Goal: Check status: Check status

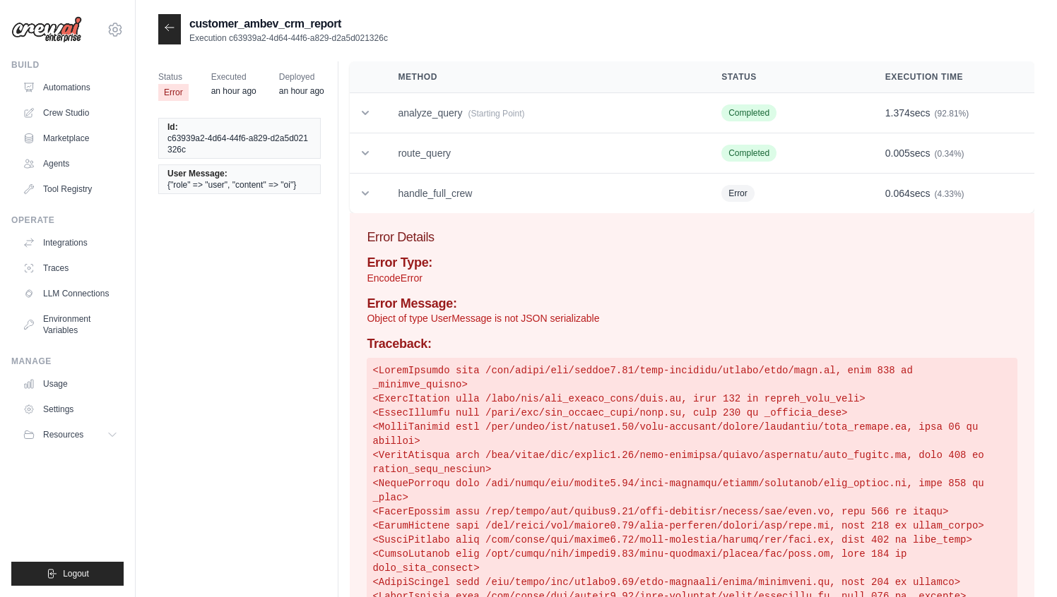
click at [172, 22] on icon at bounding box center [169, 27] width 11 height 11
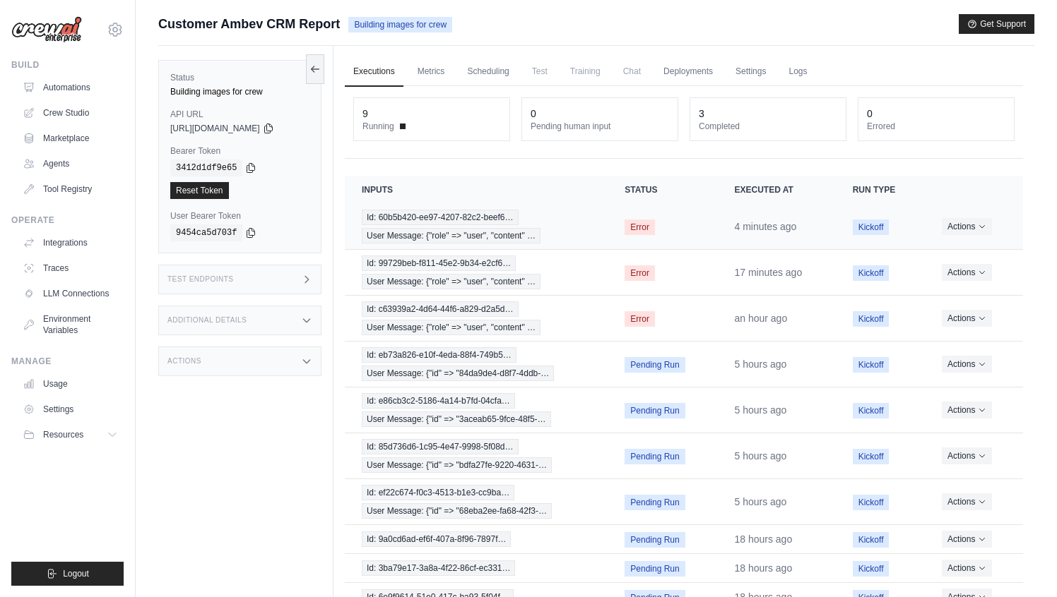
click at [604, 220] on td "Id: 60b5b420-ee97-4207-82c2-beef6… User Message: {"role" => "user", "content" …" at bounding box center [476, 227] width 263 height 46
click at [466, 217] on span "Id: 60b5b420-ee97-4207-82c2-beef6…" at bounding box center [440, 218] width 157 height 16
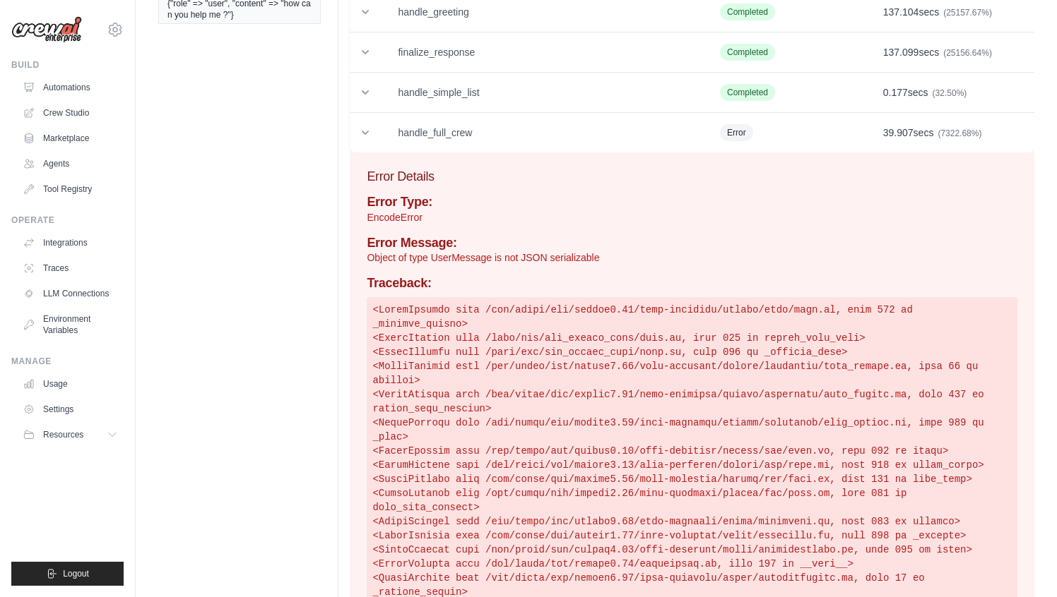
scroll to position [179, 0]
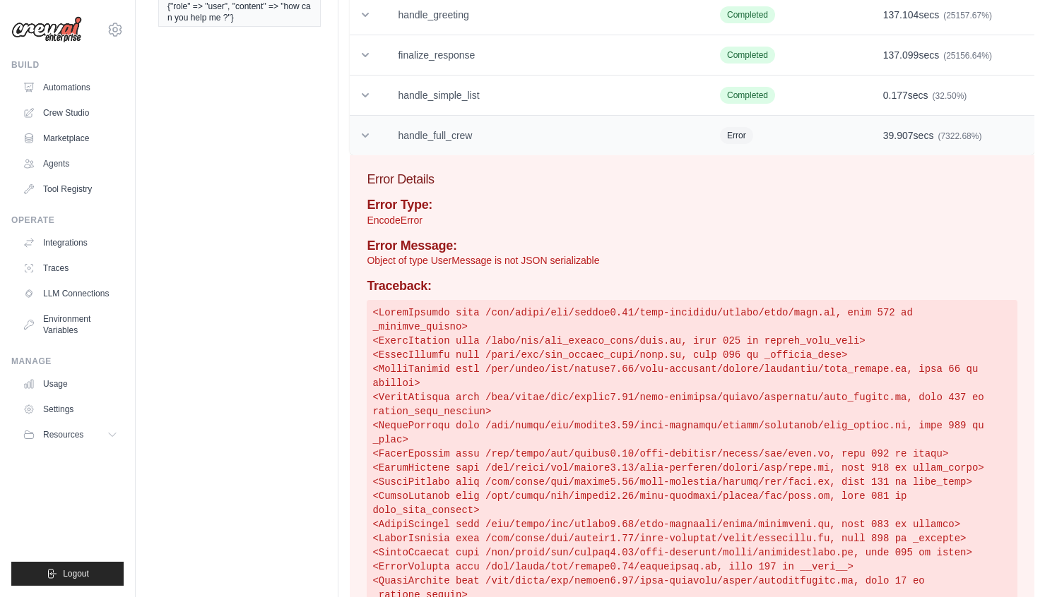
click at [368, 138] on icon at bounding box center [365, 136] width 14 height 14
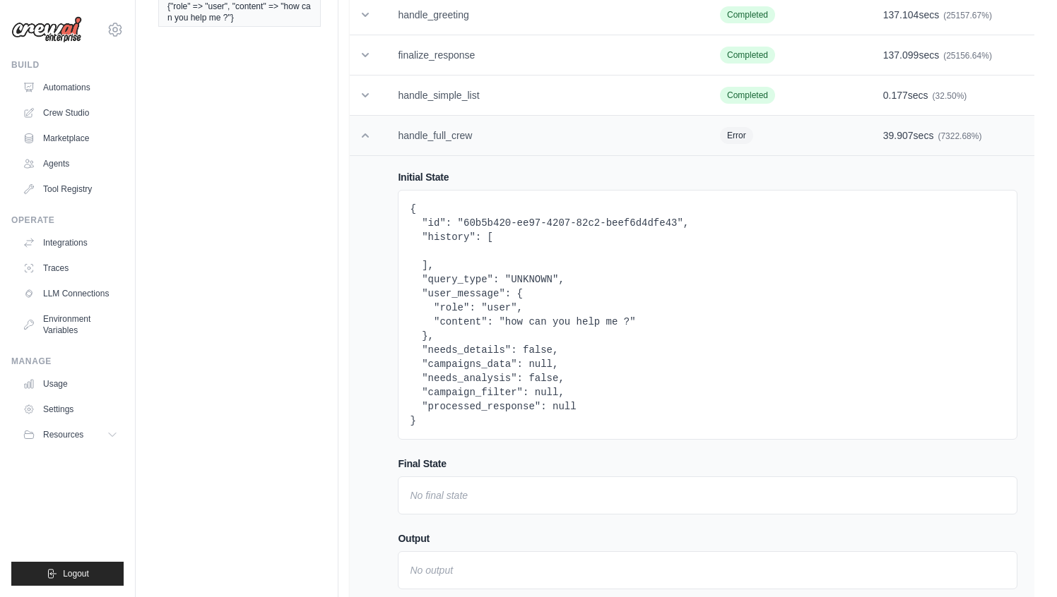
click at [368, 138] on icon at bounding box center [365, 136] width 14 height 14
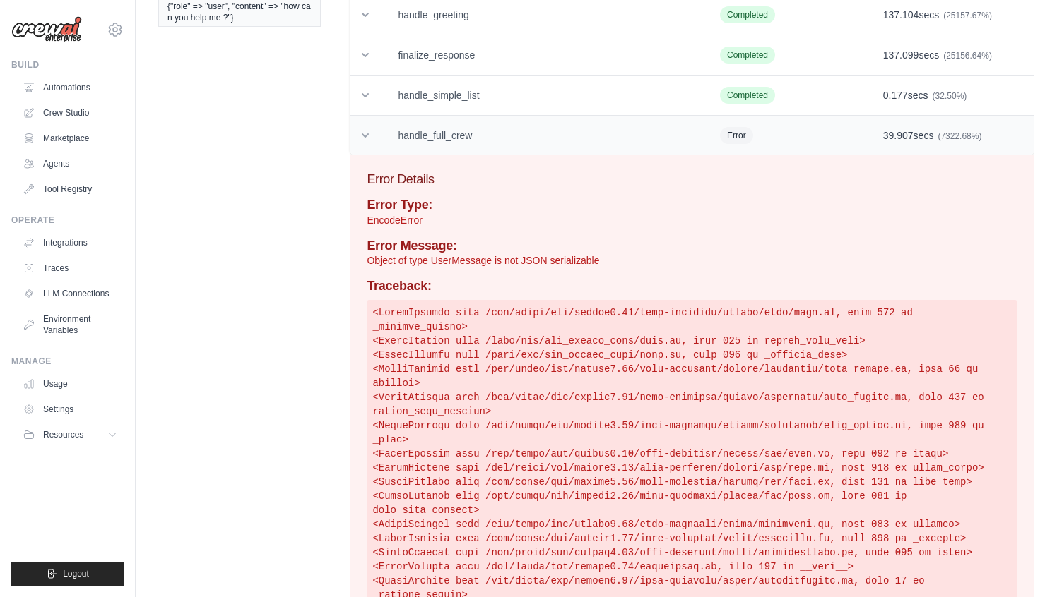
click at [368, 138] on icon at bounding box center [365, 136] width 14 height 14
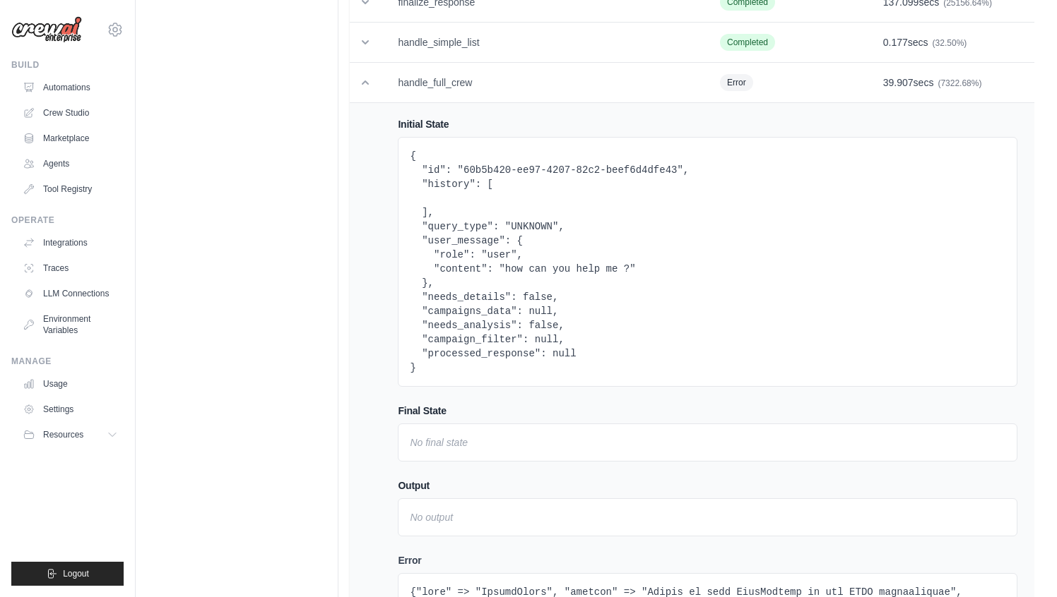
scroll to position [234, 0]
click at [468, 225] on pre "{ "id": "60b5b420-ee97-4207-82c2-beef6d4dfe43", "history": [ ], "query_type": "…" at bounding box center [707, 259] width 595 height 226
click at [535, 227] on pre "{ "id": "60b5b420-ee97-4207-82c2-beef6d4dfe43", "history": [ ], "query_type": "…" at bounding box center [707, 259] width 595 height 226
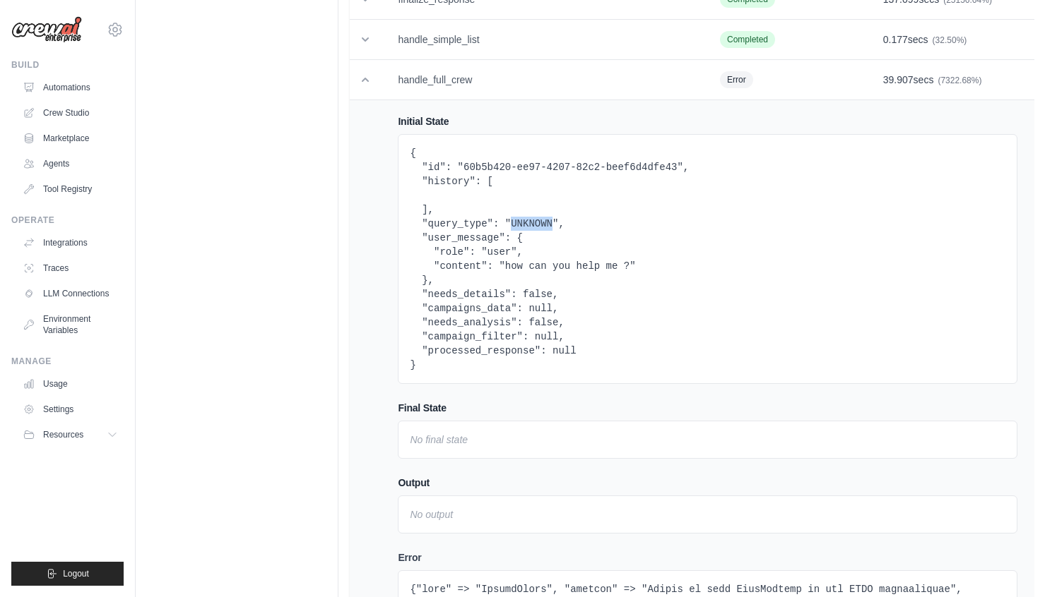
click at [521, 290] on pre "{ "id": "60b5b420-ee97-4207-82c2-beef6d4dfe43", "history": [ ], "query_type": "…" at bounding box center [707, 259] width 595 height 226
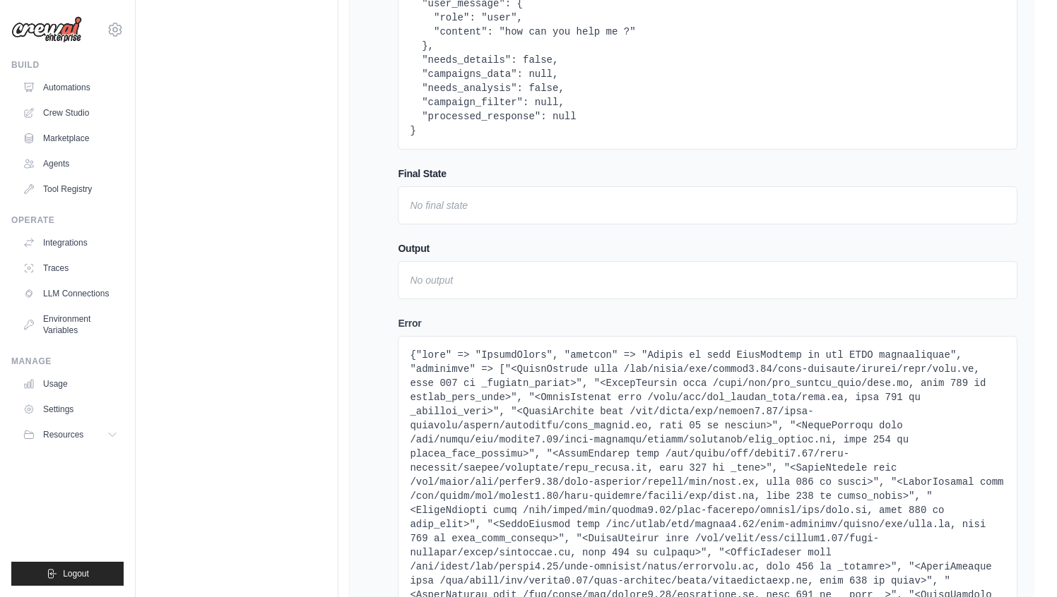
scroll to position [483, 0]
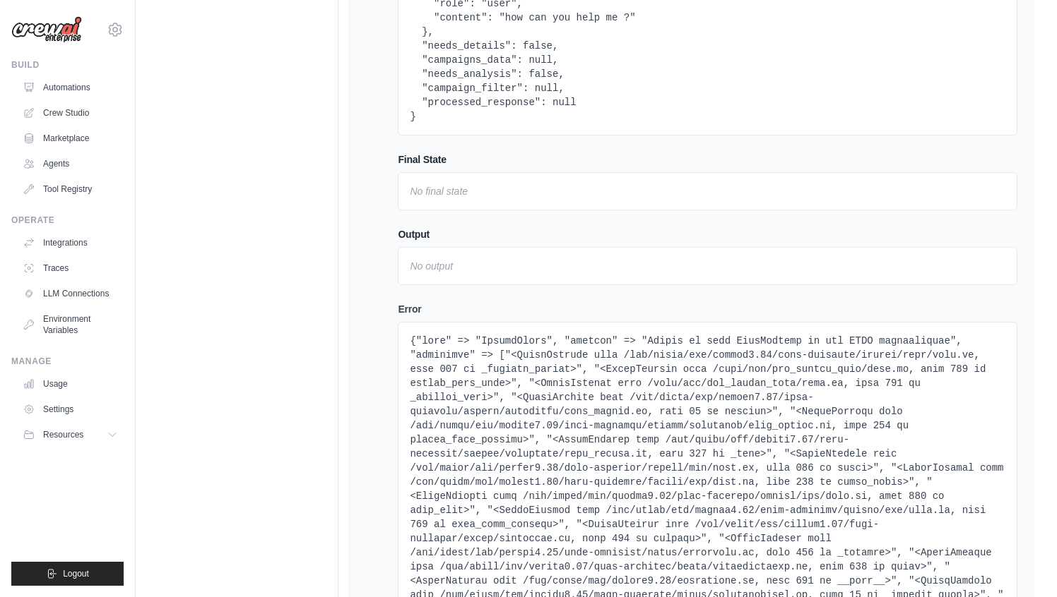
click at [412, 345] on pre at bounding box center [707, 539] width 595 height 410
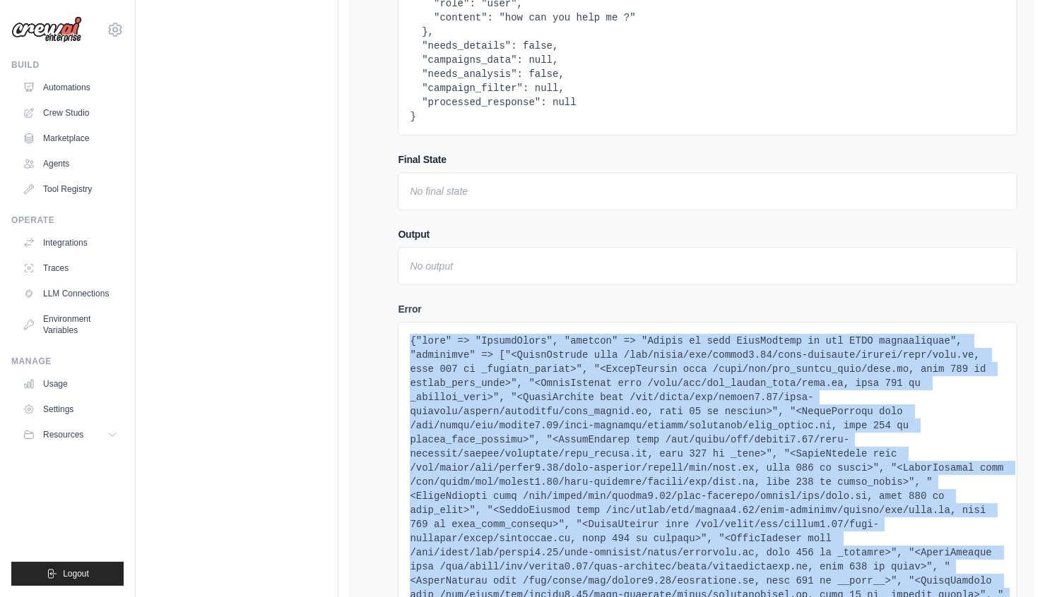
drag, startPoint x: 412, startPoint y: 345, endPoint x: 445, endPoint y: 519, distance: 177.6
click at [445, 519] on pre at bounding box center [707, 539] width 595 height 410
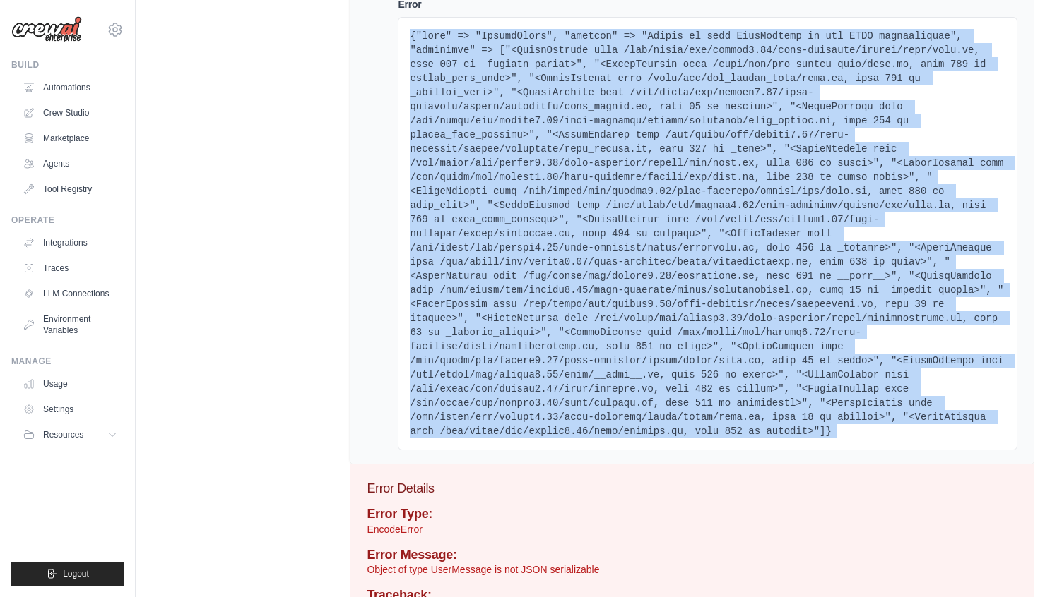
copy div "{"type" => "EncodeError", "message" => "Object of type UserMessage is not JSON …"
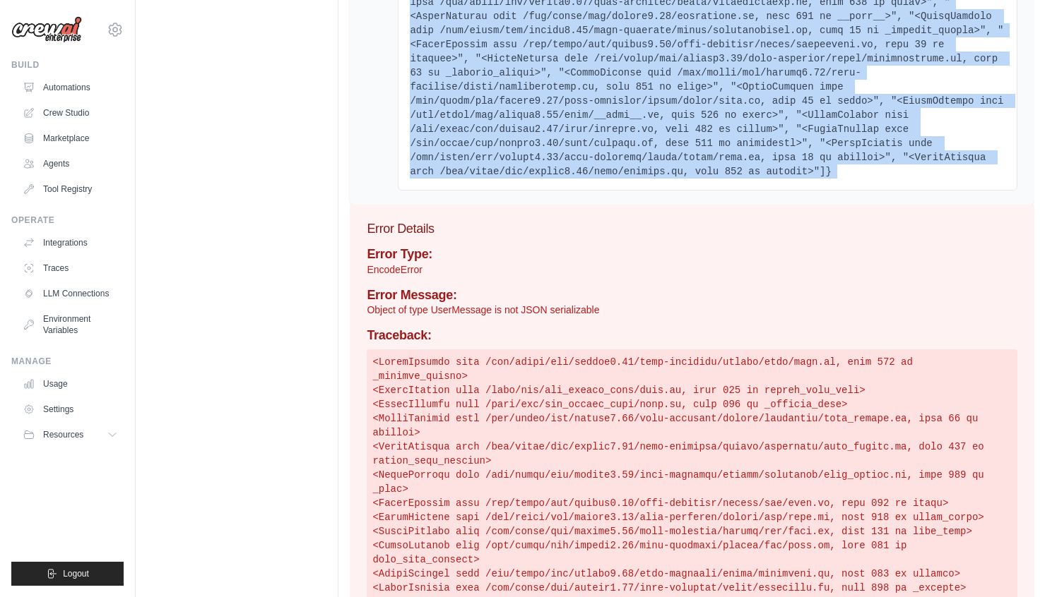
scroll to position [1304, 0]
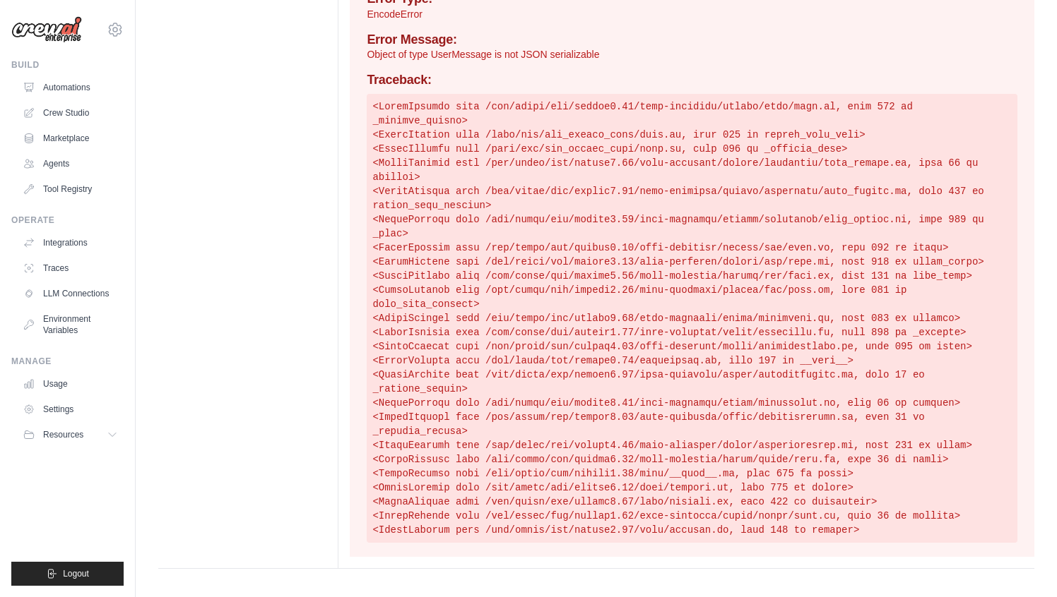
click at [665, 136] on pre at bounding box center [692, 318] width 650 height 449
click at [474, 95] on pre at bounding box center [692, 318] width 650 height 449
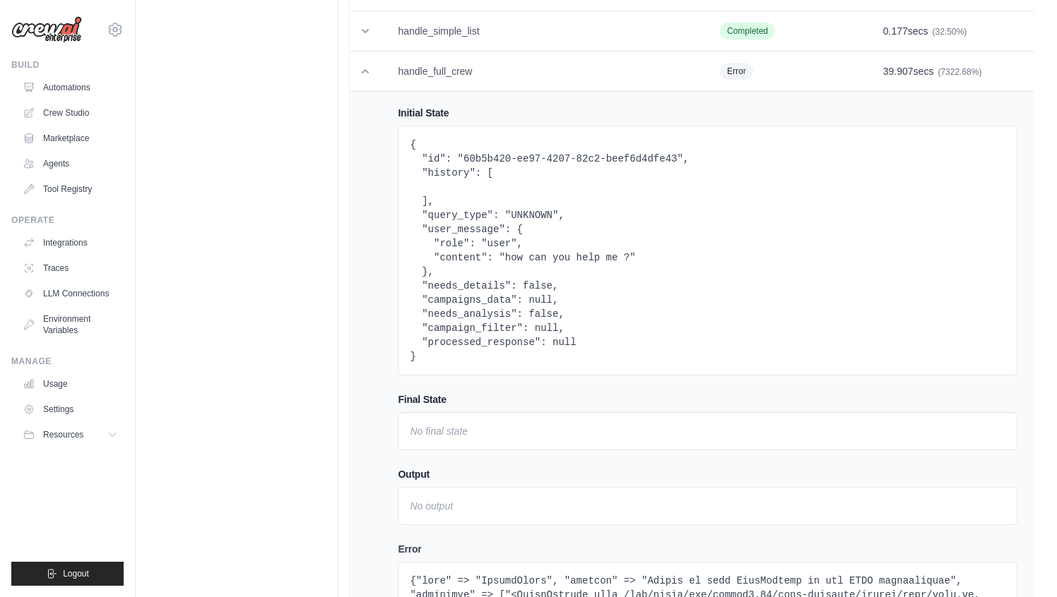
scroll to position [238, 0]
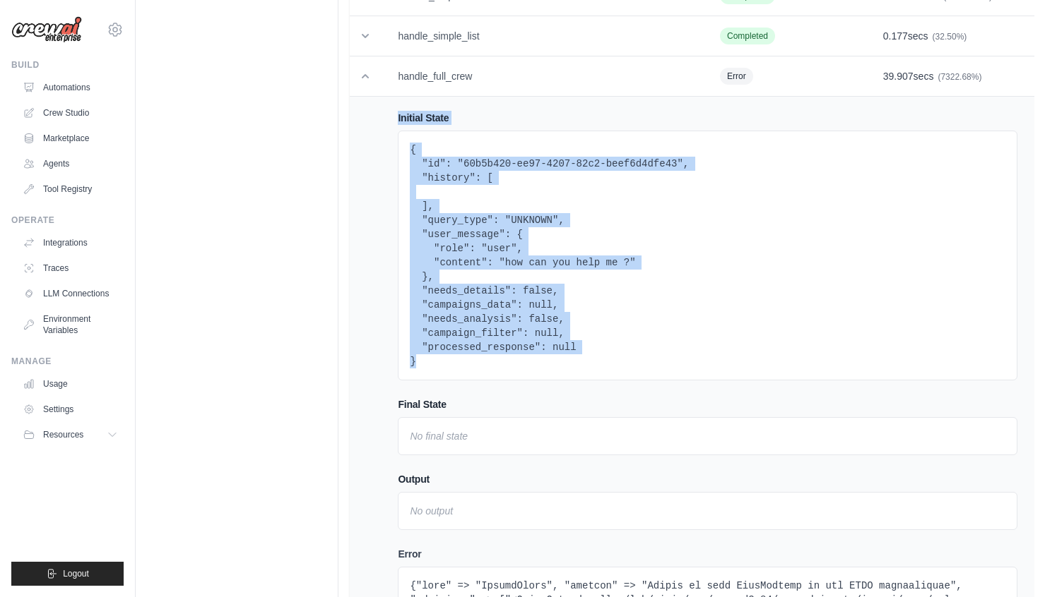
copy div "Initial State { "id": "60b5b420-ee97-4207-82c2-beef6d4dfe43", "history": [ ], "…"
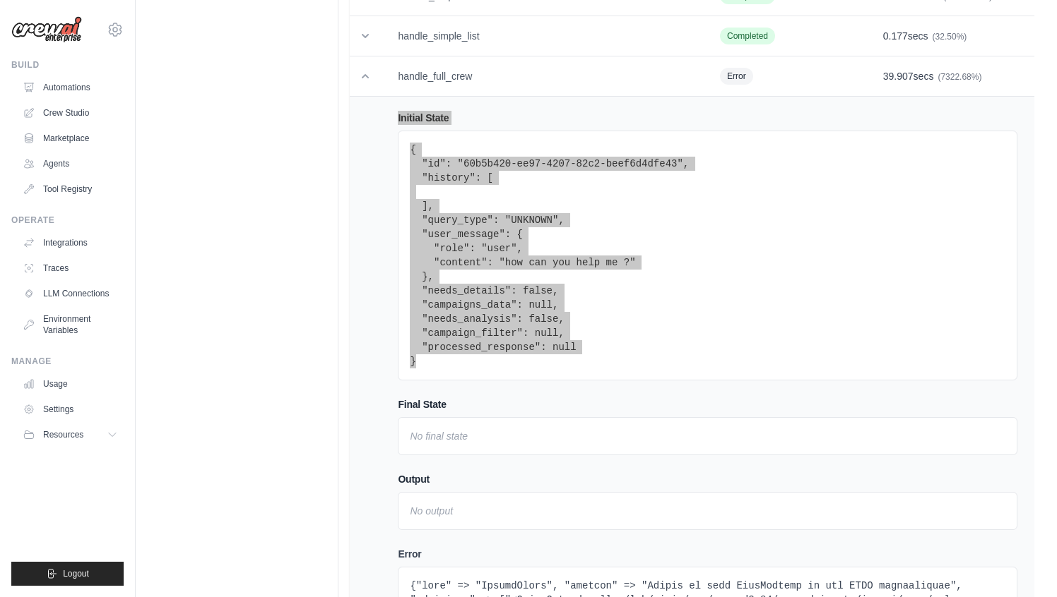
drag, startPoint x: 392, startPoint y: 112, endPoint x: 464, endPoint y: 358, distance: 256.1
click at [464, 358] on td "Initial State { "id": "60b5b420-ee97-4207-82c2-beef6d4dfe43", "history": [ ], "…" at bounding box center [707, 556] width 653 height 919
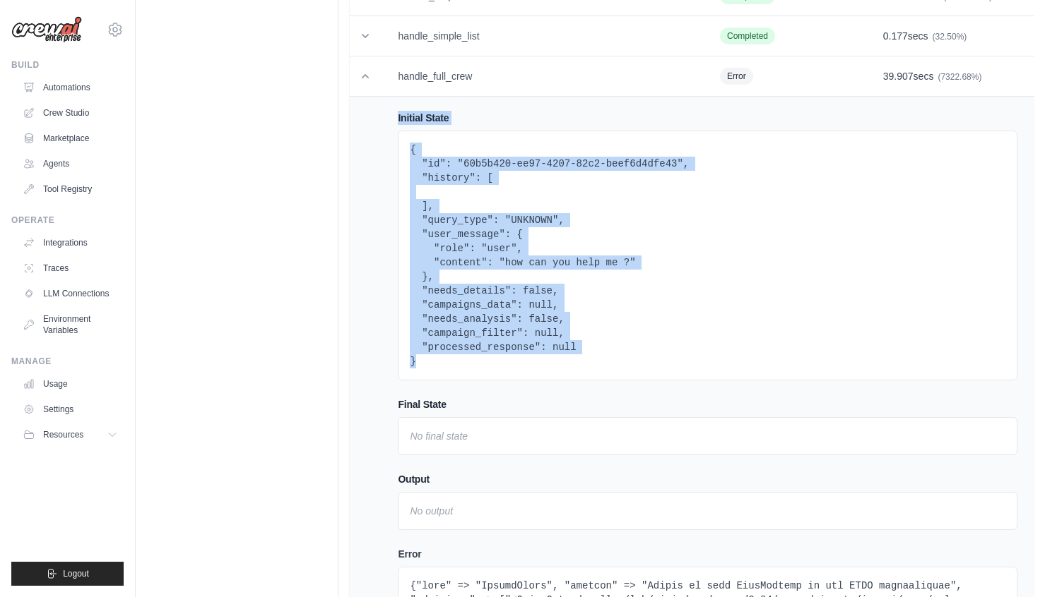
click at [557, 202] on pre "{ "id": "60b5b420-ee97-4207-82c2-beef6d4dfe43", "history": [ ], "query_type": "…" at bounding box center [707, 256] width 595 height 226
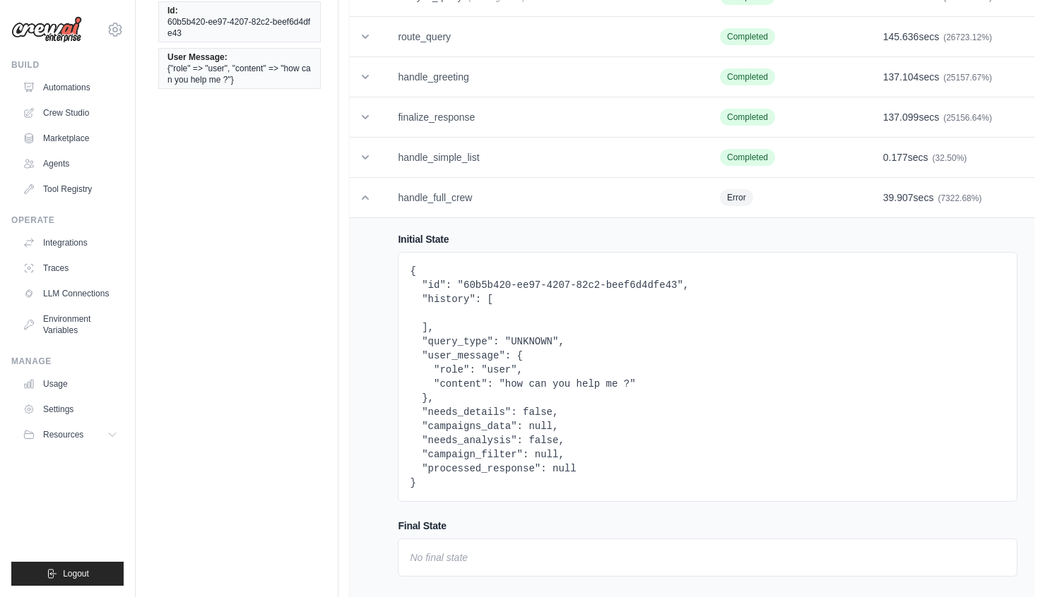
scroll to position [0, 0]
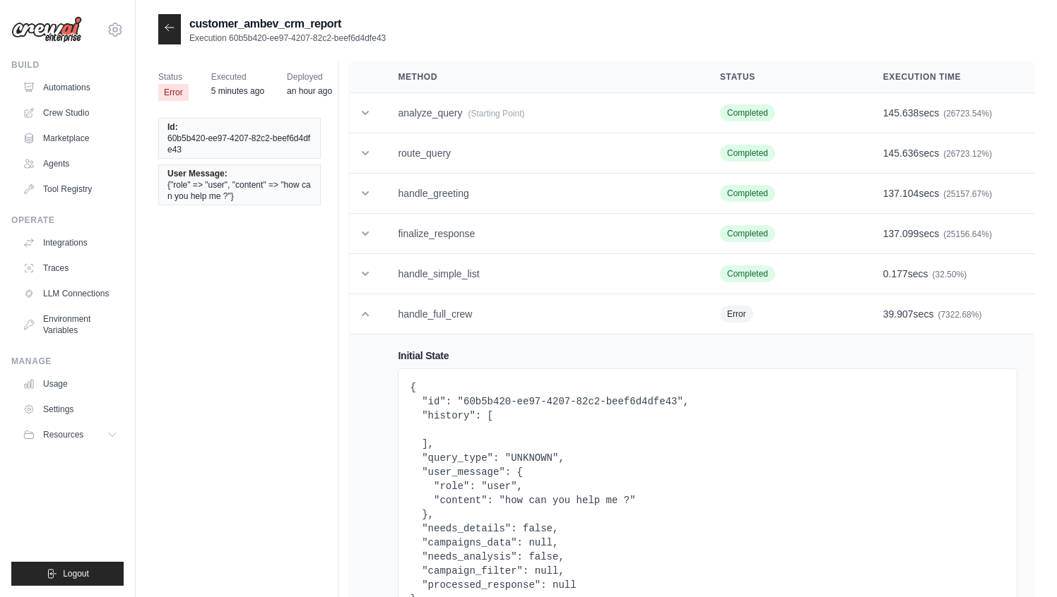
click at [171, 21] on div at bounding box center [169, 29] width 23 height 30
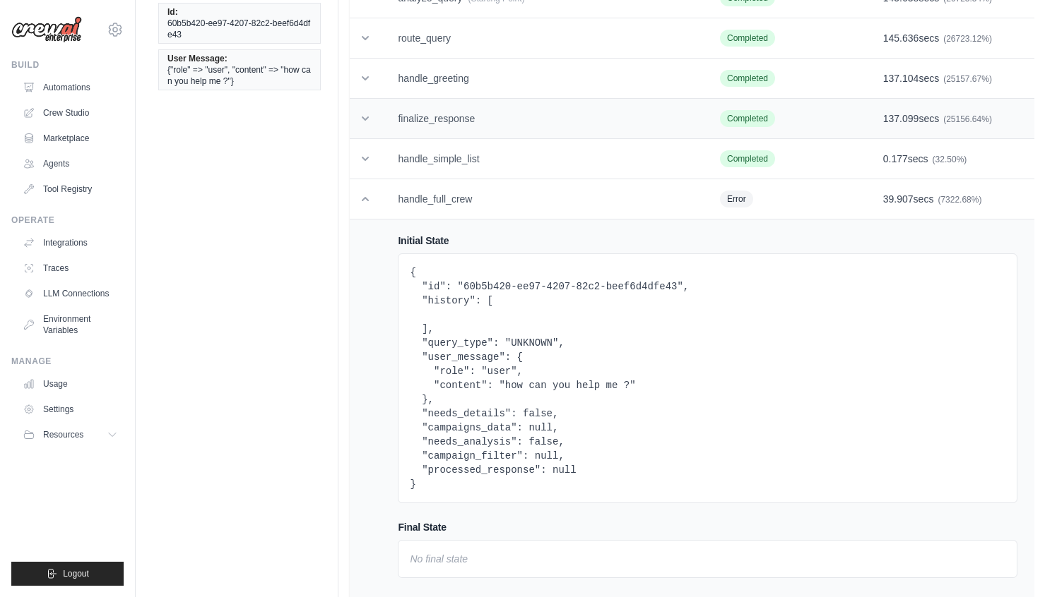
scroll to position [117, 0]
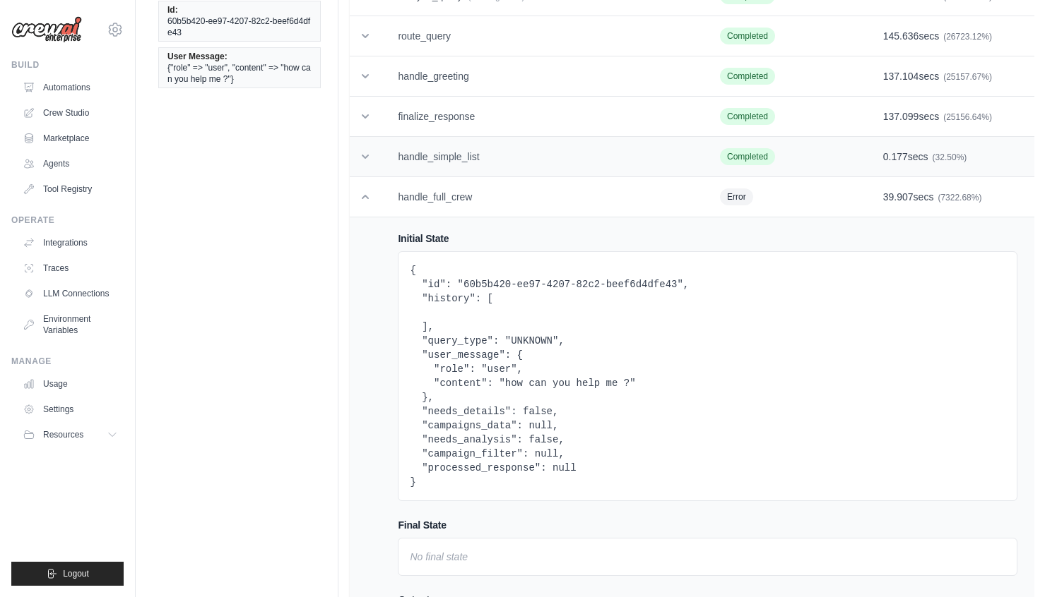
click at [459, 159] on td "handle_simple_list" at bounding box center [542, 157] width 322 height 40
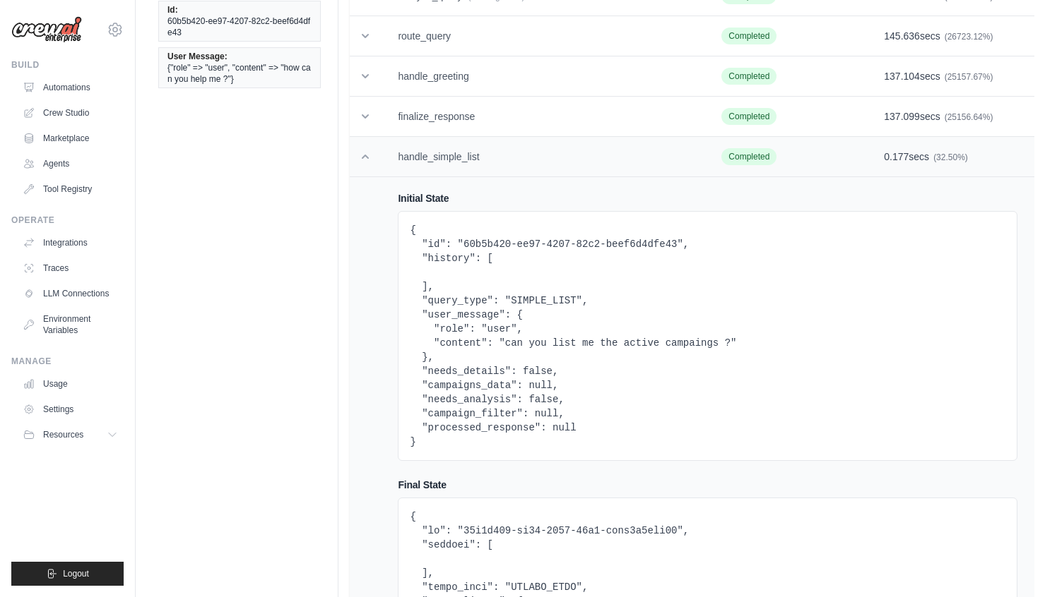
click at [459, 159] on td "handle_simple_list" at bounding box center [542, 157] width 323 height 40
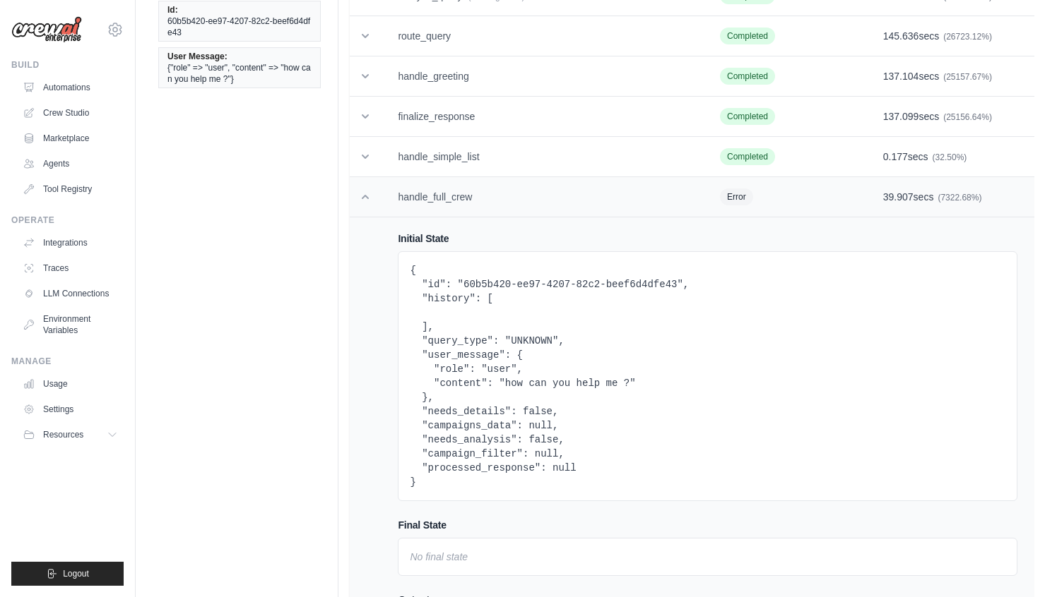
click at [412, 183] on td "handle_full_crew" at bounding box center [542, 197] width 322 height 40
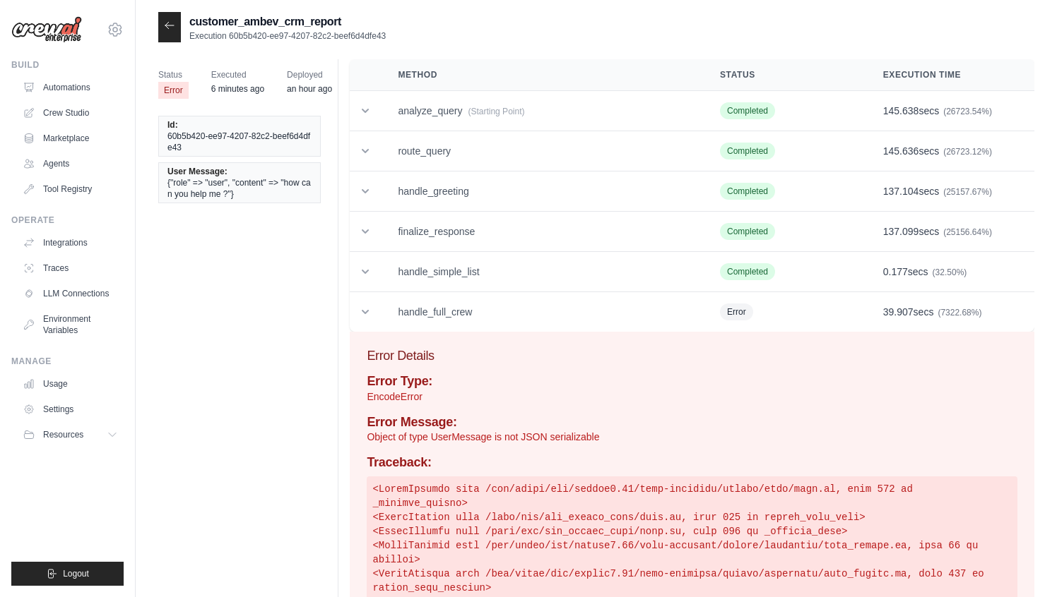
scroll to position [0, 0]
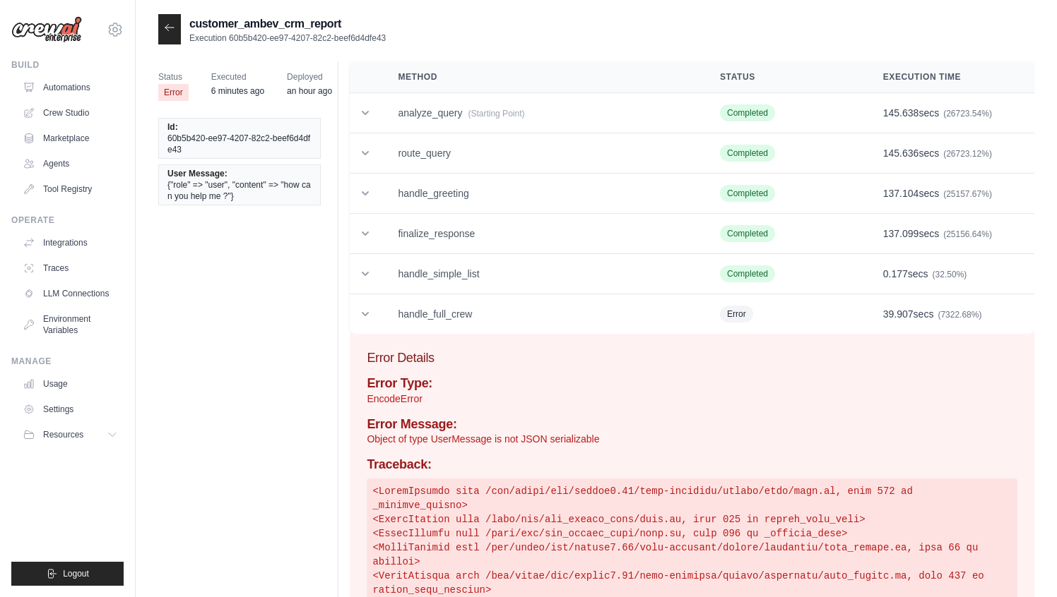
click at [169, 26] on icon at bounding box center [169, 27] width 11 height 11
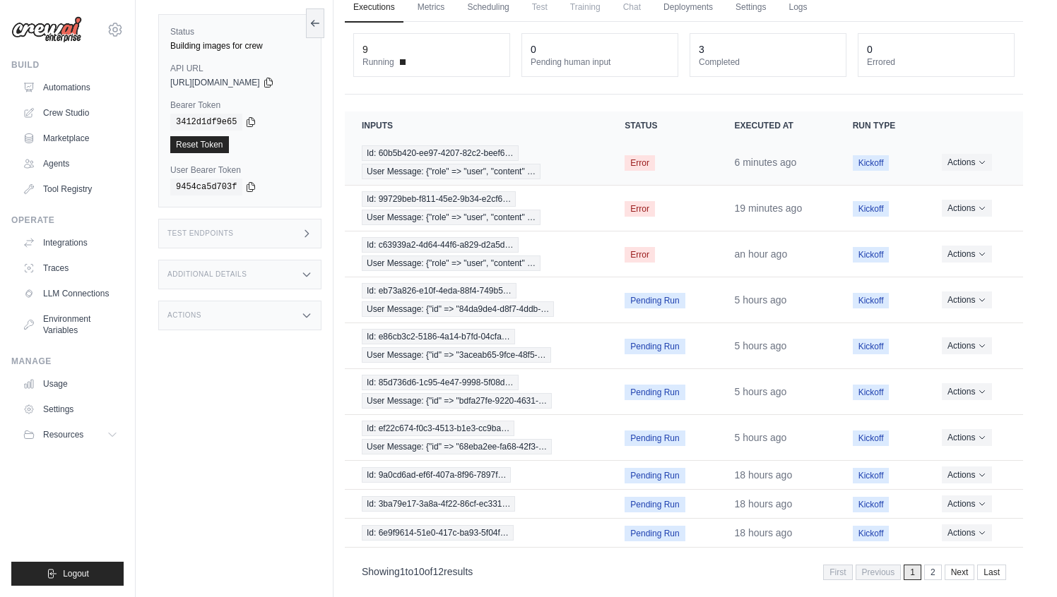
scroll to position [65, 0]
click at [962, 297] on button "Actions" at bounding box center [966, 298] width 50 height 17
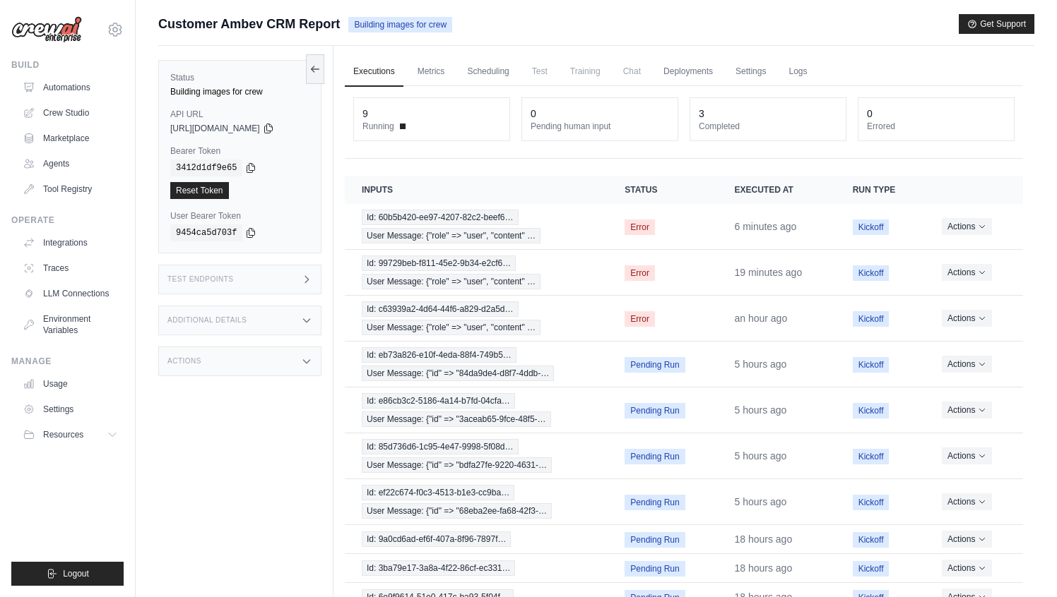
click at [726, 119] on div "3" at bounding box center [767, 114] width 138 height 14
click at [808, 70] on link "Logs" at bounding box center [797, 72] width 35 height 30
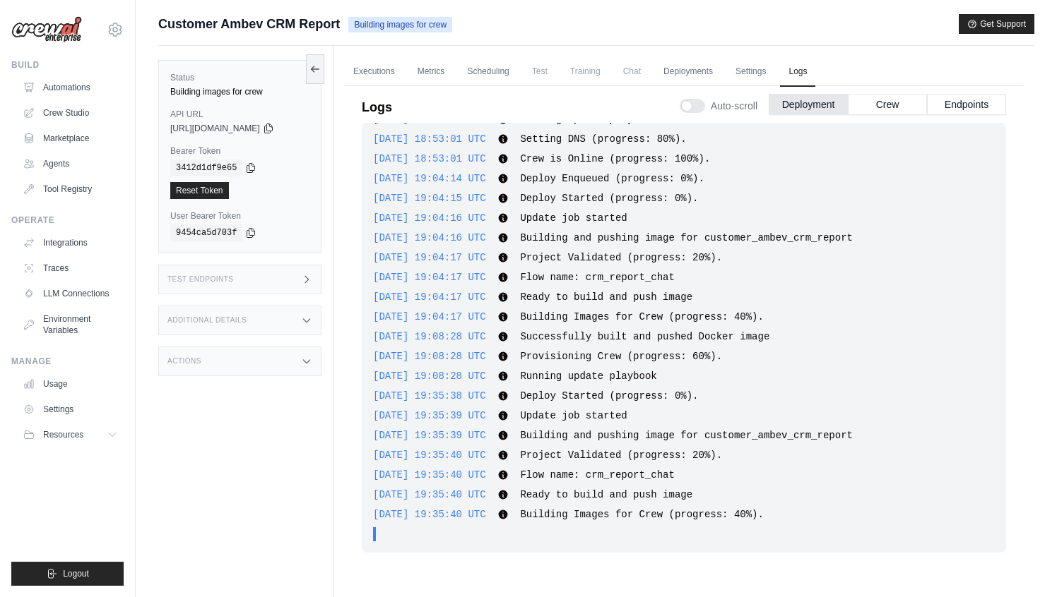
scroll to position [60, 0]
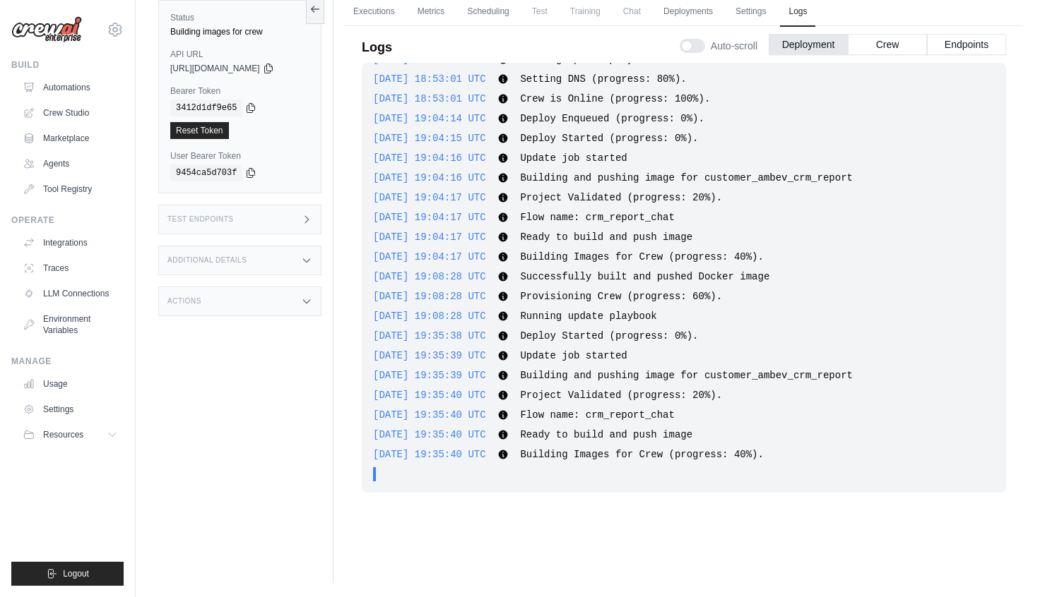
click at [656, 453] on span "Building Images for Crew (progress: 40%)." at bounding box center [641, 454] width 243 height 11
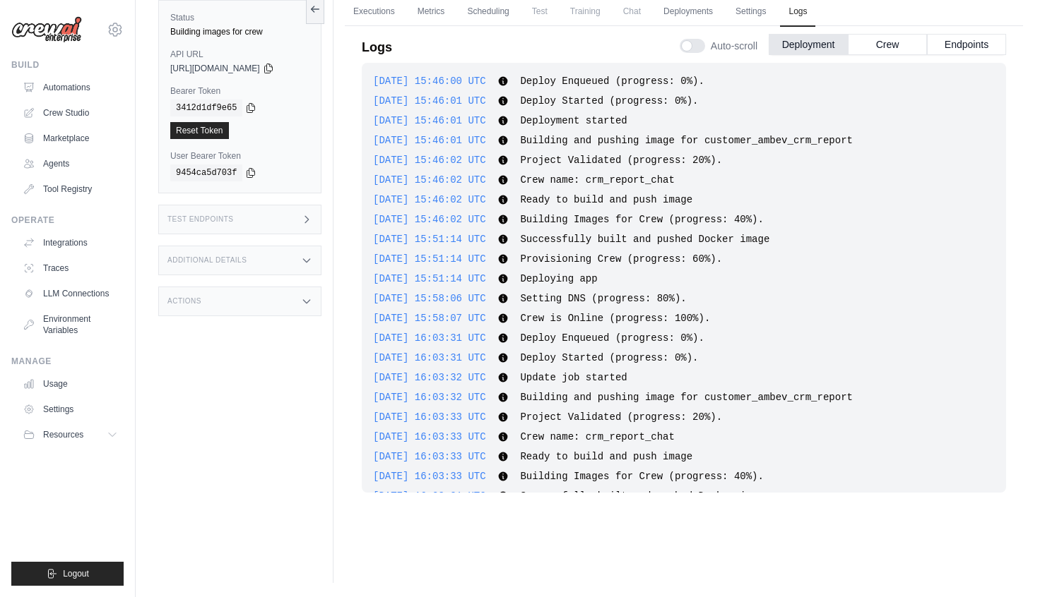
scroll to position [3423, 0]
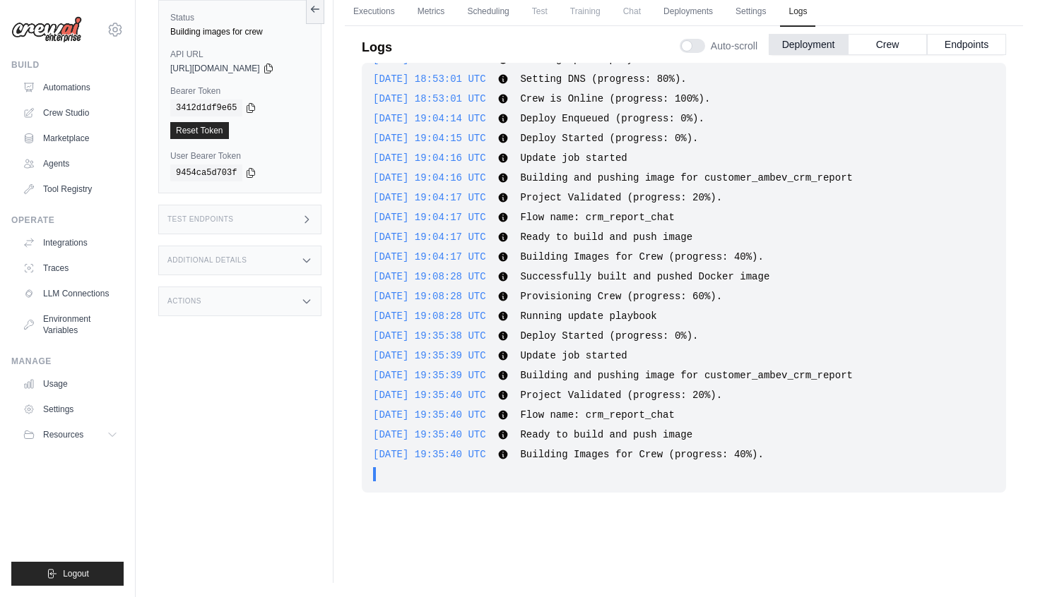
click at [759, 448] on div "2025-08-27 19:35:40 UTC Building Images for Crew (progress: 40%). Show more Sho…" at bounding box center [684, 455] width 622 height 14
click at [968, 43] on button "Endpoints" at bounding box center [966, 43] width 79 height 21
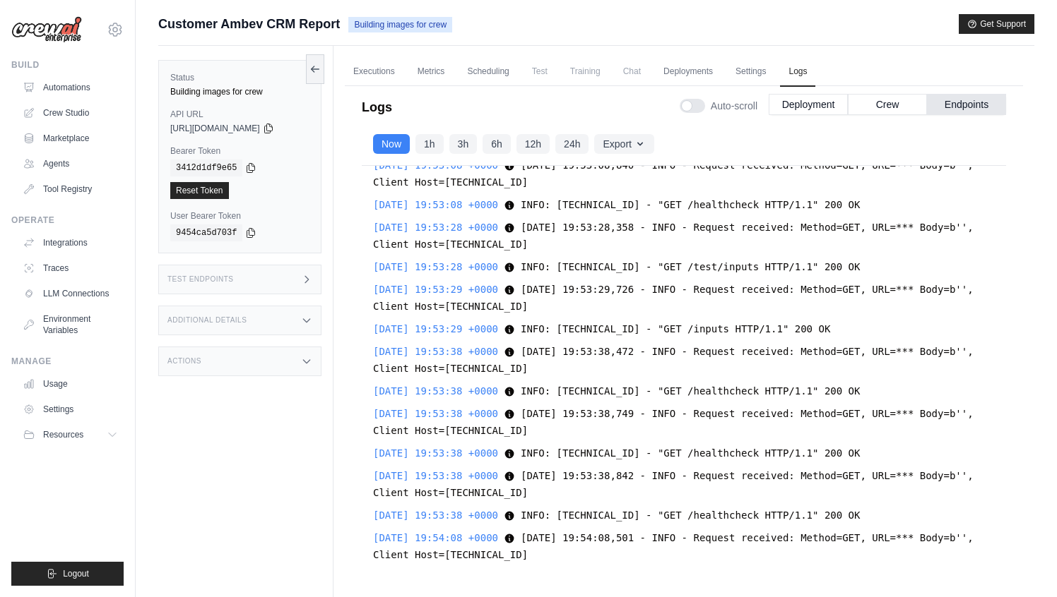
scroll to position [26160, 0]
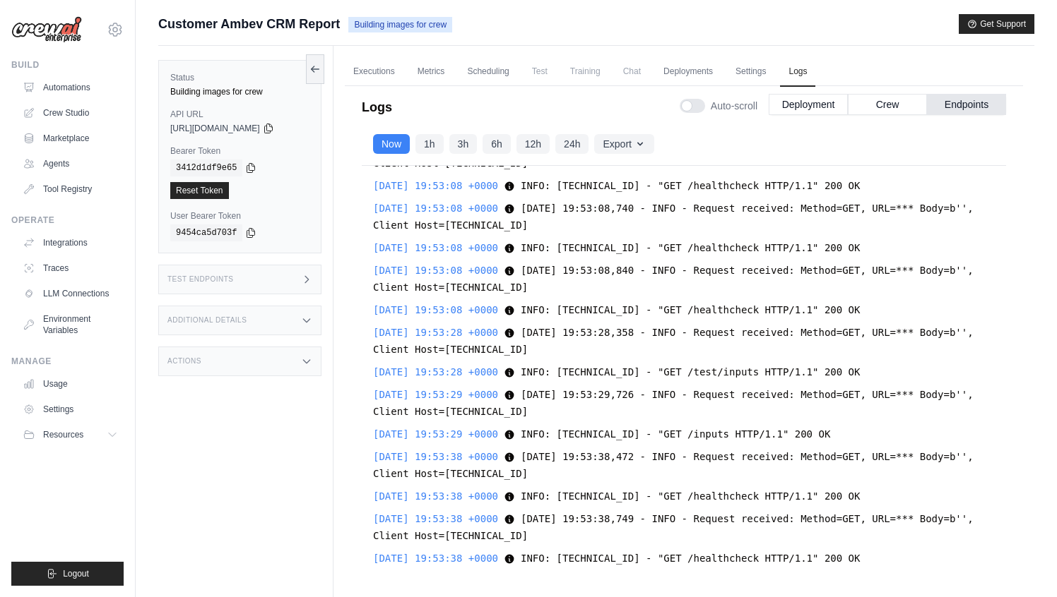
click at [301, 287] on div "Test Endpoints" at bounding box center [239, 280] width 163 height 30
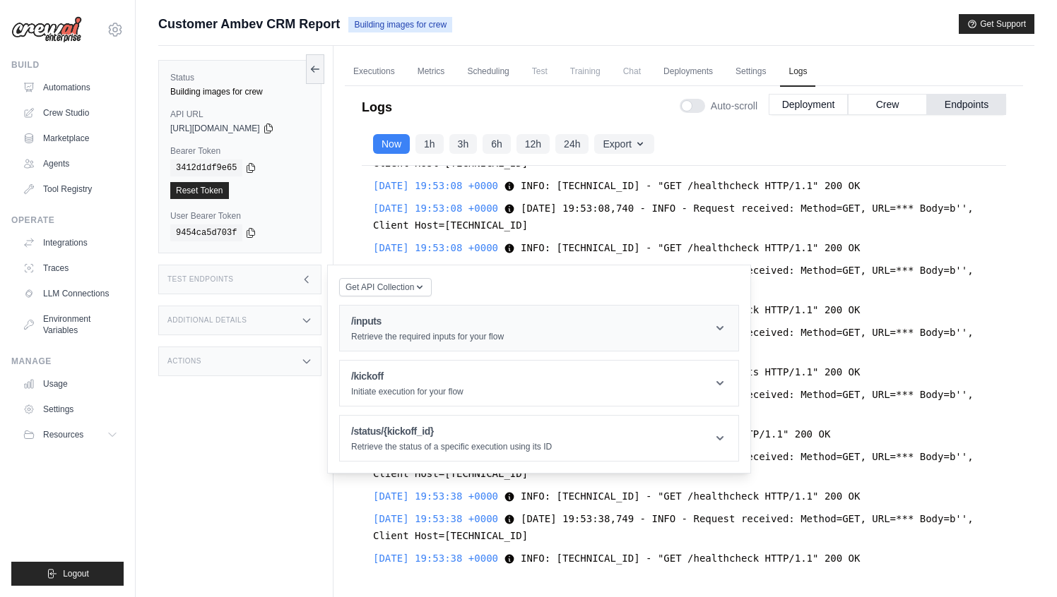
click at [410, 330] on div "/inputs Retrieve the required inputs for your flow" at bounding box center [427, 328] width 153 height 28
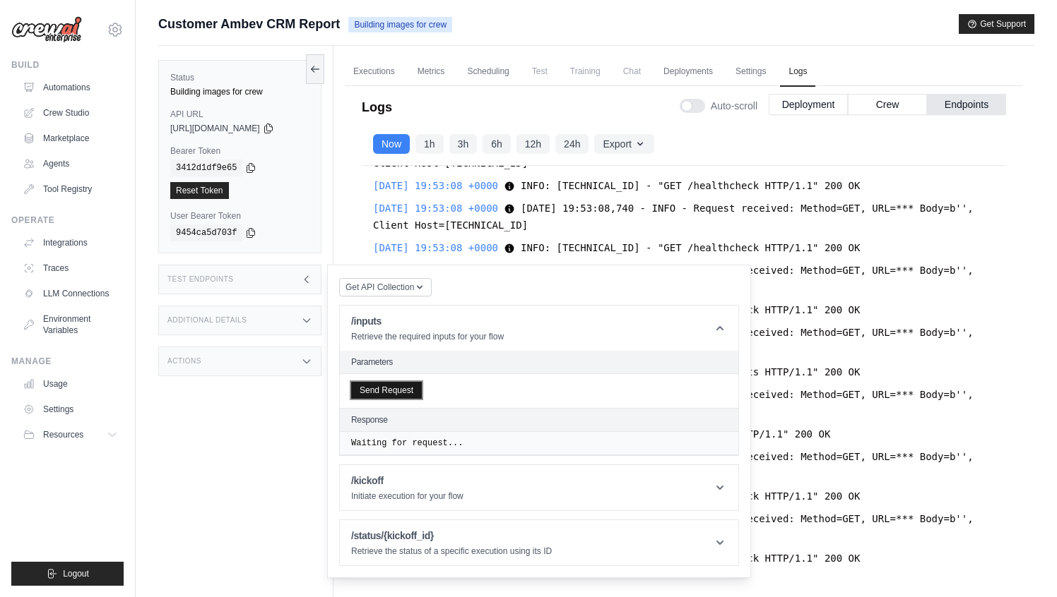
click at [408, 393] on button "Send Request" at bounding box center [386, 390] width 71 height 17
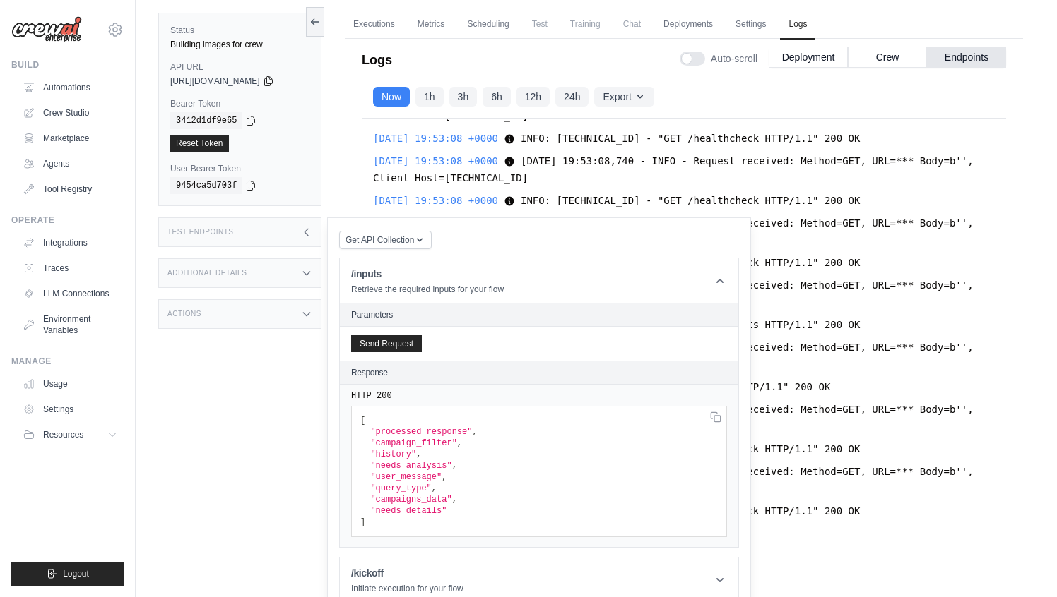
scroll to position [53, 0]
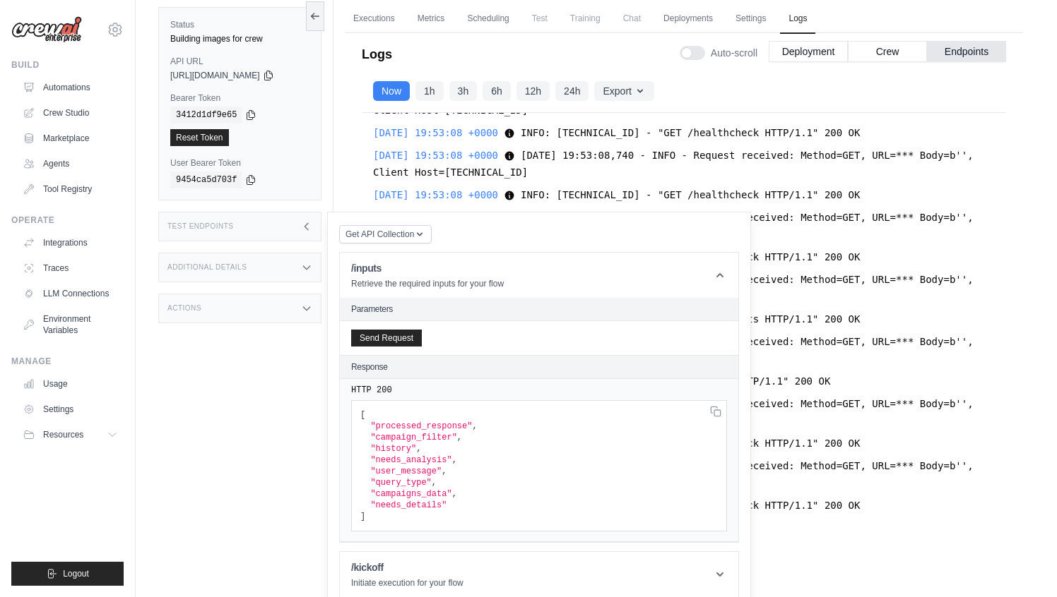
click at [405, 469] on span ""user_message"" at bounding box center [405, 472] width 71 height 10
click at [303, 225] on icon at bounding box center [306, 226] width 11 height 11
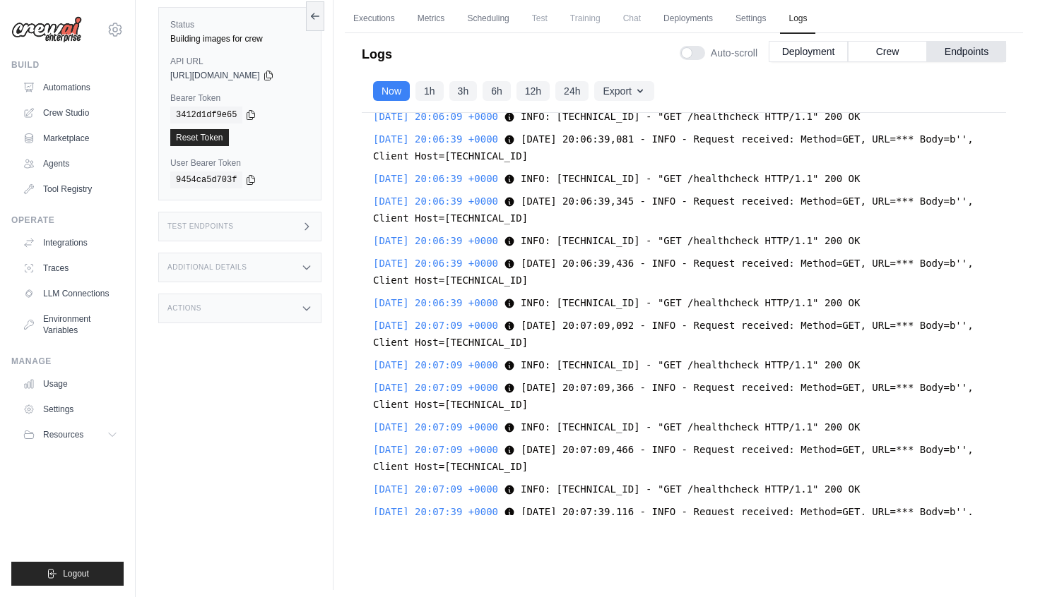
scroll to position [31645, 0]
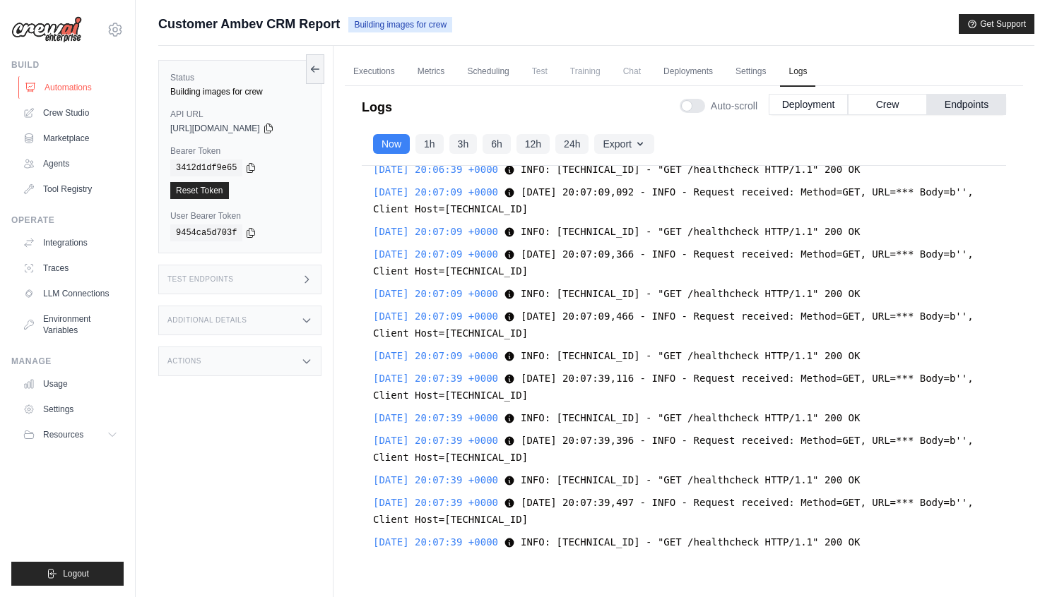
click at [57, 89] on link "Automations" at bounding box center [71, 87] width 107 height 23
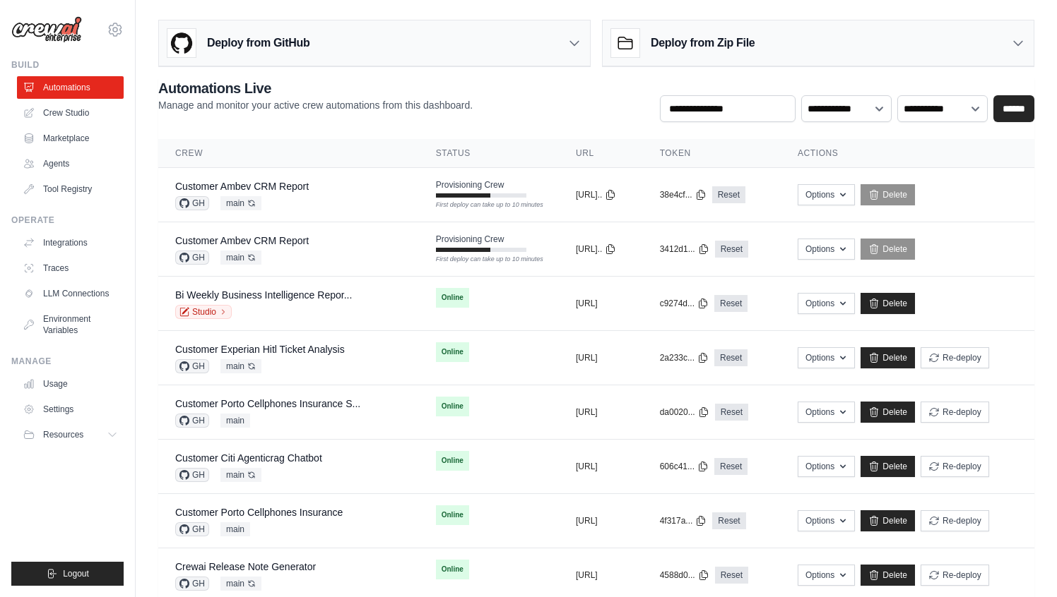
click at [424, 93] on h2 "Automations Live" at bounding box center [315, 88] width 314 height 20
click at [914, 194] on link "Delete" at bounding box center [887, 194] width 54 height 21
click at [915, 196] on link "Delete" at bounding box center [887, 194] width 54 height 21
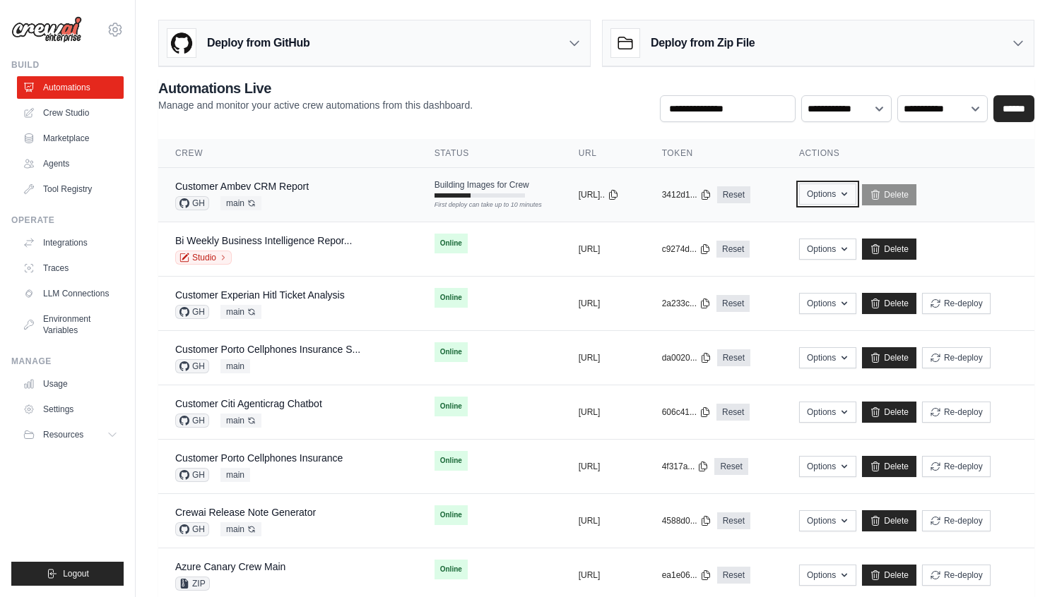
click at [856, 194] on button "Options" at bounding box center [827, 194] width 57 height 21
click at [850, 190] on icon "button" at bounding box center [843, 194] width 11 height 11
click at [856, 203] on button "Options" at bounding box center [827, 194] width 57 height 21
click at [470, 192] on div "Building Images for Crew First deploy can take up to 10 minutes" at bounding box center [481, 188] width 95 height 18
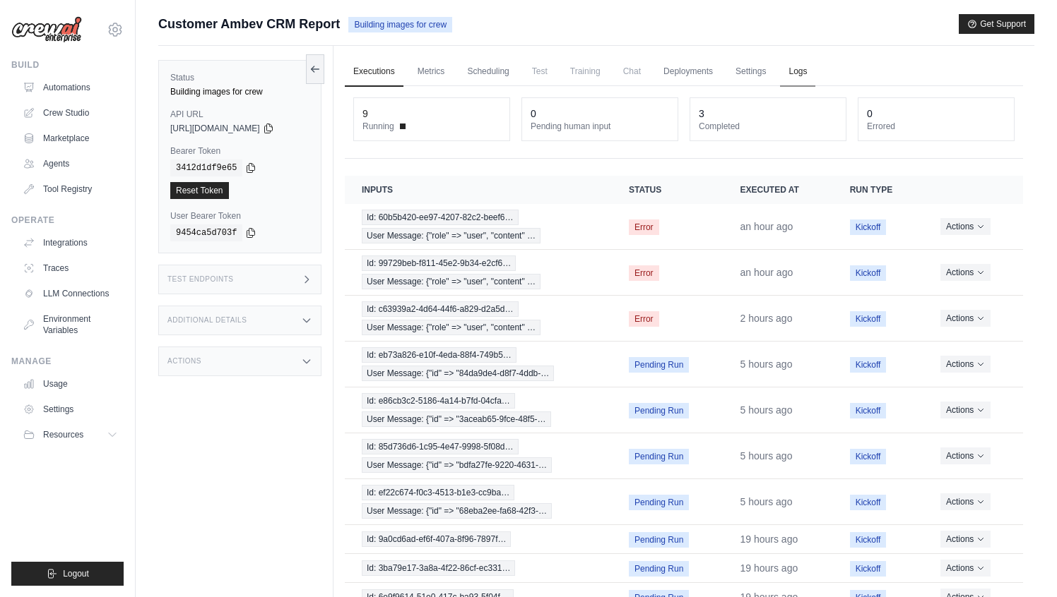
click at [802, 64] on link "Logs" at bounding box center [797, 72] width 35 height 30
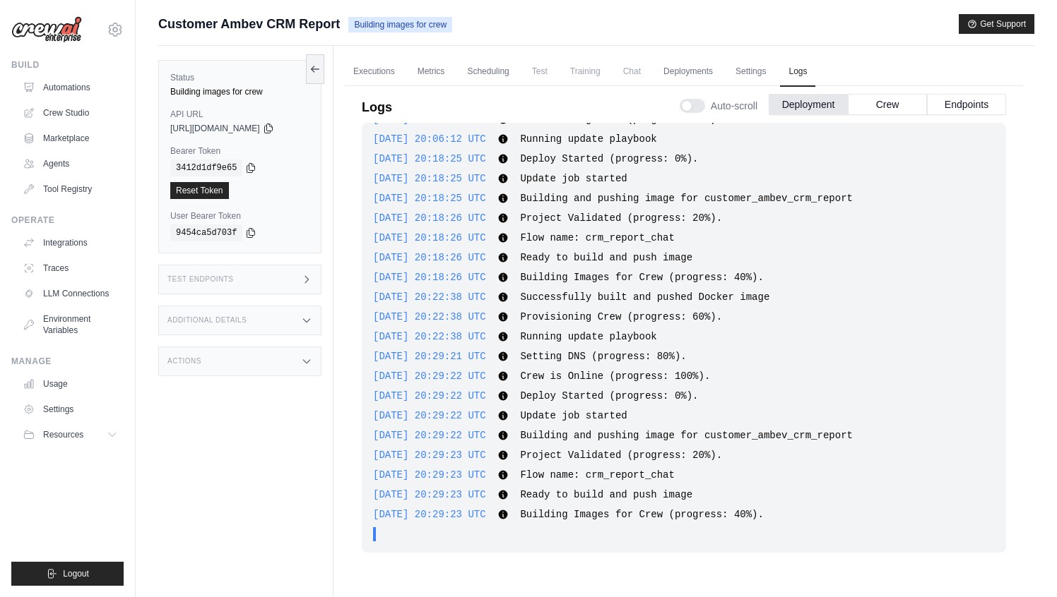
scroll to position [60, 0]
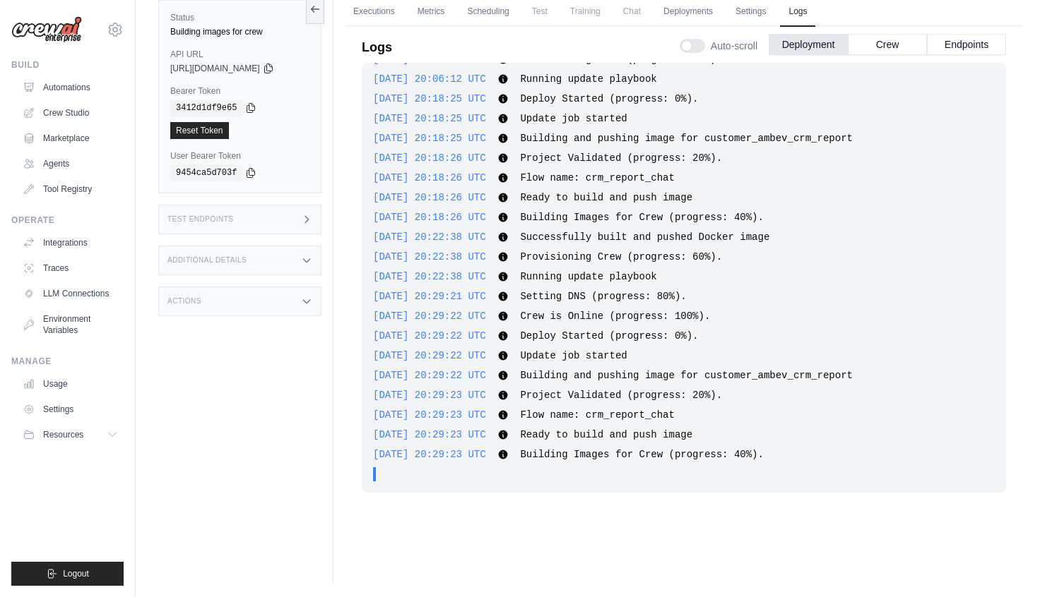
click at [654, 433] on span "Ready to build and push image" at bounding box center [606, 434] width 172 height 11
click at [631, 410] on span "Flow name: crm_report_chat" at bounding box center [597, 415] width 154 height 11
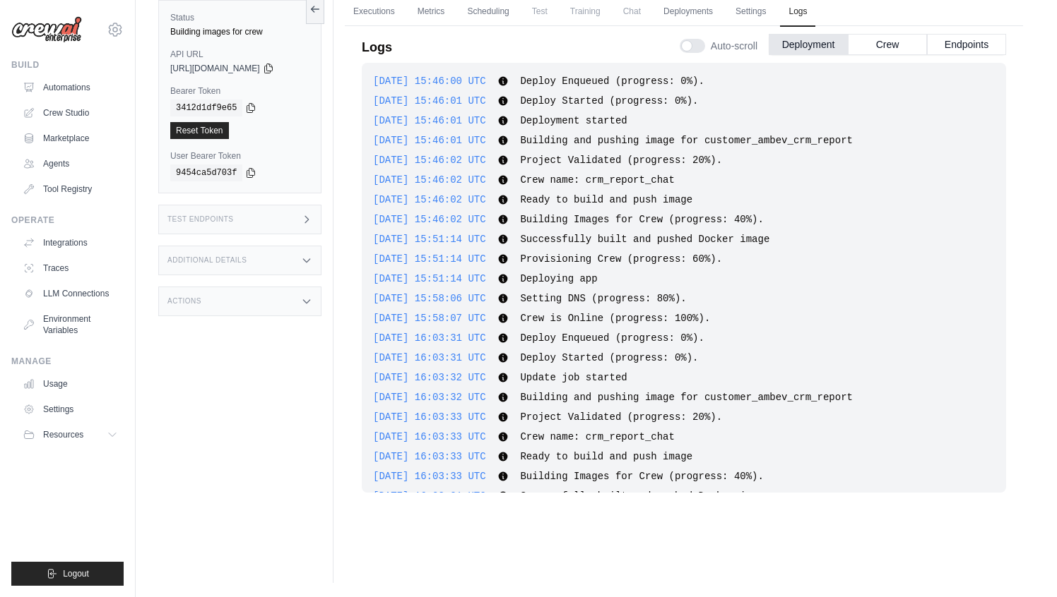
scroll to position [4076, 0]
